Goal: Task Accomplishment & Management: Manage account settings

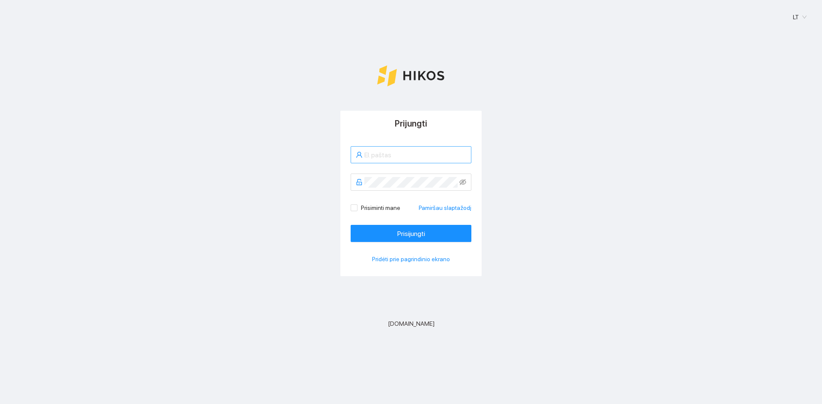
click at [392, 156] on input "text" at bounding box center [415, 155] width 102 height 11
type input "[EMAIL_ADDRESS][DOMAIN_NAME]"
click at [350, 225] on button "Prisijungti" at bounding box center [410, 233] width 121 height 17
click at [316, 189] on div "Prijungti [EMAIL_ADDRESS][DOMAIN_NAME] Neteisingas el. paštas arba slaptažodis.…" at bounding box center [410, 215] width 801 height 208
click at [350, 225] on button "Prisijungti" at bounding box center [410, 233] width 121 height 17
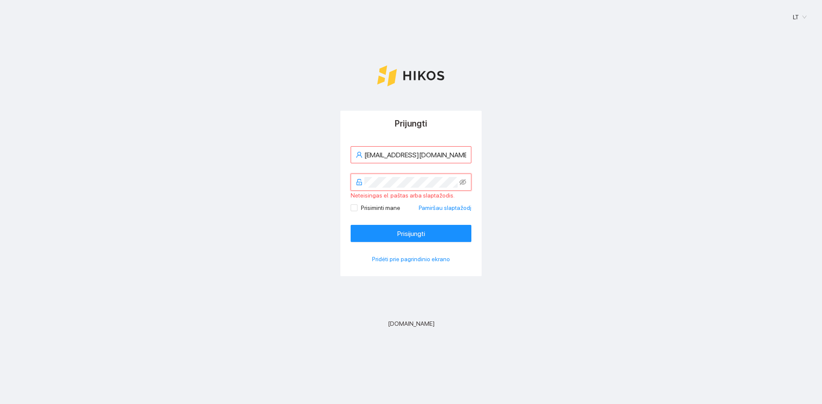
click at [306, 190] on div "Prijungti [EMAIL_ADDRESS][DOMAIN_NAME] Neteisingas el. paštas arba slaptažodis.…" at bounding box center [410, 215] width 801 height 208
click at [350, 225] on button "Prisijungti" at bounding box center [410, 233] width 121 height 17
drag, startPoint x: 327, startPoint y: 183, endPoint x: 141, endPoint y: 139, distance: 190.5
click at [60, 114] on div "Prijungti [EMAIL_ADDRESS][DOMAIN_NAME] Neteisingas el. paštas arba slaptažodis.…" at bounding box center [410, 215] width 801 height 208
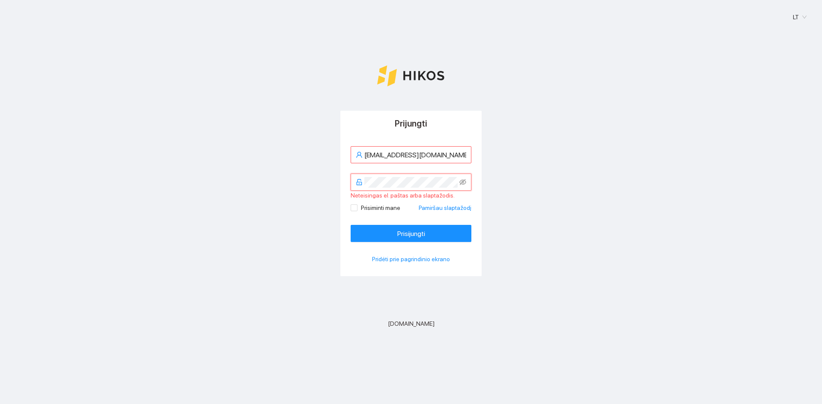
click at [230, 182] on div "Prijungti [EMAIL_ADDRESS][DOMAIN_NAME] Neteisingas el. paštas arba slaptažodis.…" at bounding box center [410, 215] width 801 height 208
click at [350, 225] on button "Prisijungti" at bounding box center [410, 233] width 121 height 17
